Goal: Information Seeking & Learning: Understand process/instructions

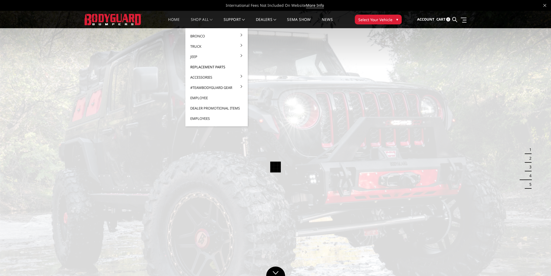
click at [211, 66] on link "Replacement Parts" at bounding box center [217, 67] width 58 height 10
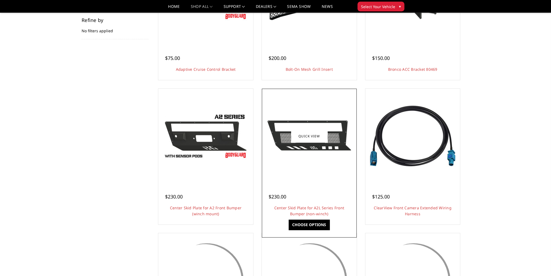
scroll to position [136, 0]
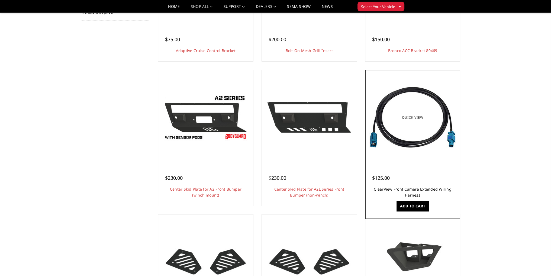
click at [419, 191] on link "ClearView Front Camera Extended Wiring Harness" at bounding box center [413, 191] width 78 height 11
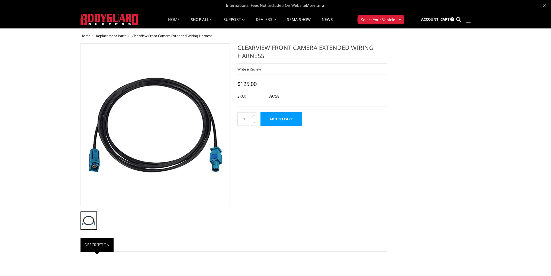
click at [175, 22] on link "Home" at bounding box center [174, 23] width 12 height 11
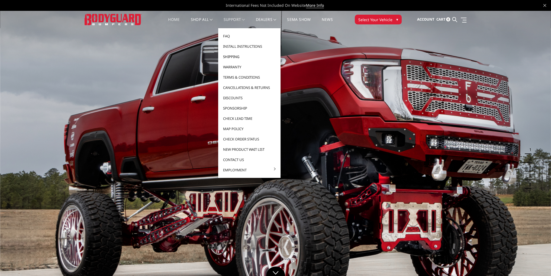
click at [237, 56] on link "Shipping" at bounding box center [249, 56] width 58 height 10
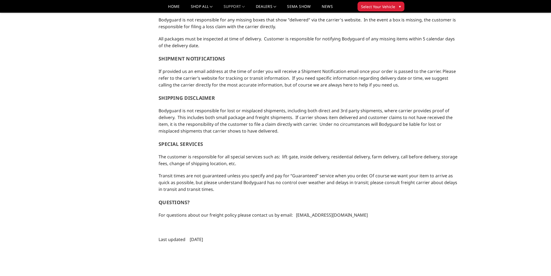
scroll to position [379, 0]
drag, startPoint x: 166, startPoint y: 7, endPoint x: 169, endPoint y: 6, distance: 3.4
click at [166, 7] on li "Home" at bounding box center [174, 9] width 22 height 8
click at [172, 6] on link "Home" at bounding box center [174, 9] width 12 height 8
